Goal: Complete application form

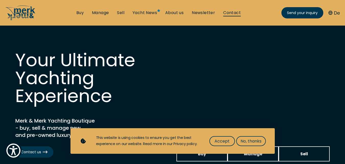
click at [227, 13] on link "Contact" at bounding box center [232, 13] width 18 height 6
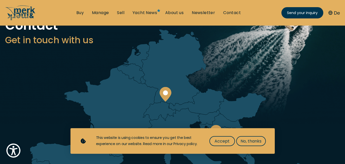
scroll to position [51, 0]
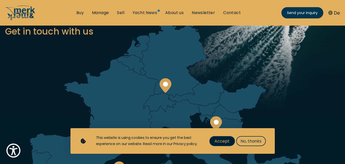
click at [224, 138] on span "Accept" at bounding box center [222, 141] width 15 height 6
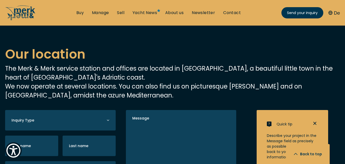
scroll to position [945, 0]
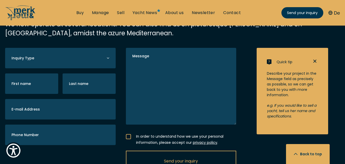
click at [75, 48] on div "Inquiry Type Buying a yacht Selling a yacht Manage a yacht First name Last name…" at bounding box center [60, 99] width 111 height 102
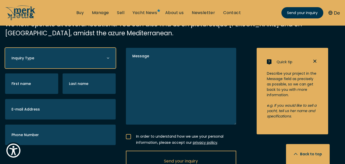
click at [77, 48] on select "Buying a yacht Selling a yacht Manage a yacht" at bounding box center [60, 58] width 111 height 20
select select "buy"
click at [5, 48] on select "Buying a yacht Selling a yacht Manage a yacht" at bounding box center [60, 58] width 111 height 20
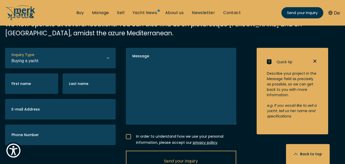
click at [60, 73] on div "First name Last name" at bounding box center [60, 83] width 111 height 20
click at [63, 73] on input "Last name" at bounding box center [89, 83] width 53 height 20
type input "Oscar"
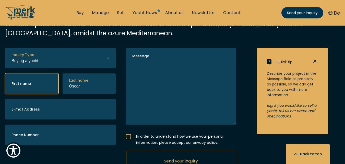
type input "[PERSON_NAME]"
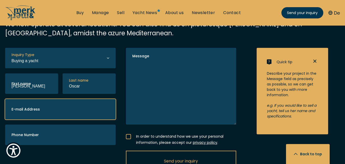
type input "[DOMAIN_NAME][EMAIL_ADDRESS][DOMAIN_NAME]"
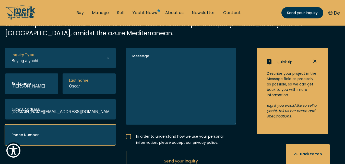
type input "[PHONE_NUMBER]"
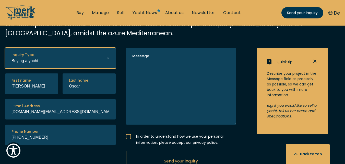
click at [44, 48] on select "Buying a yacht Selling a yacht Manage a yacht" at bounding box center [60, 58] width 111 height 20
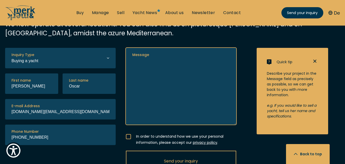
paste textarea "Hello I am [PERSON_NAME] [PERSON_NAME] Sales Manager [PERSON_NAME] AS. We came …"
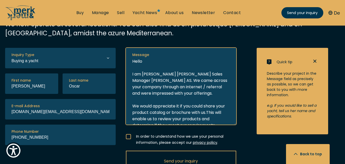
scroll to position [106, 0]
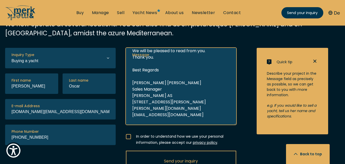
type textarea "Hello I am [PERSON_NAME] [PERSON_NAME] Sales Manager [PERSON_NAME] AS. We came …"
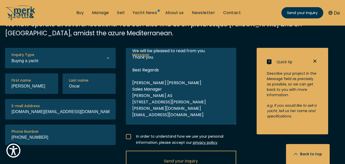
click at [126, 134] on div at bounding box center [128, 136] width 5 height 5
click at [0, 0] on input "In order to understand how we use your personal information, please accept our …" at bounding box center [0, 0] width 0 height 0
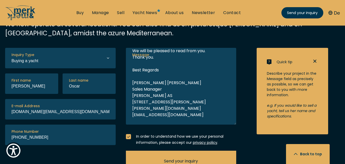
click at [166, 158] on span "Send your inquiry" at bounding box center [181, 161] width 34 height 6
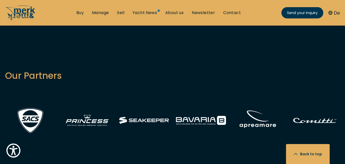
scroll to position [730, 0]
